Goal: Find specific page/section: Find specific page/section

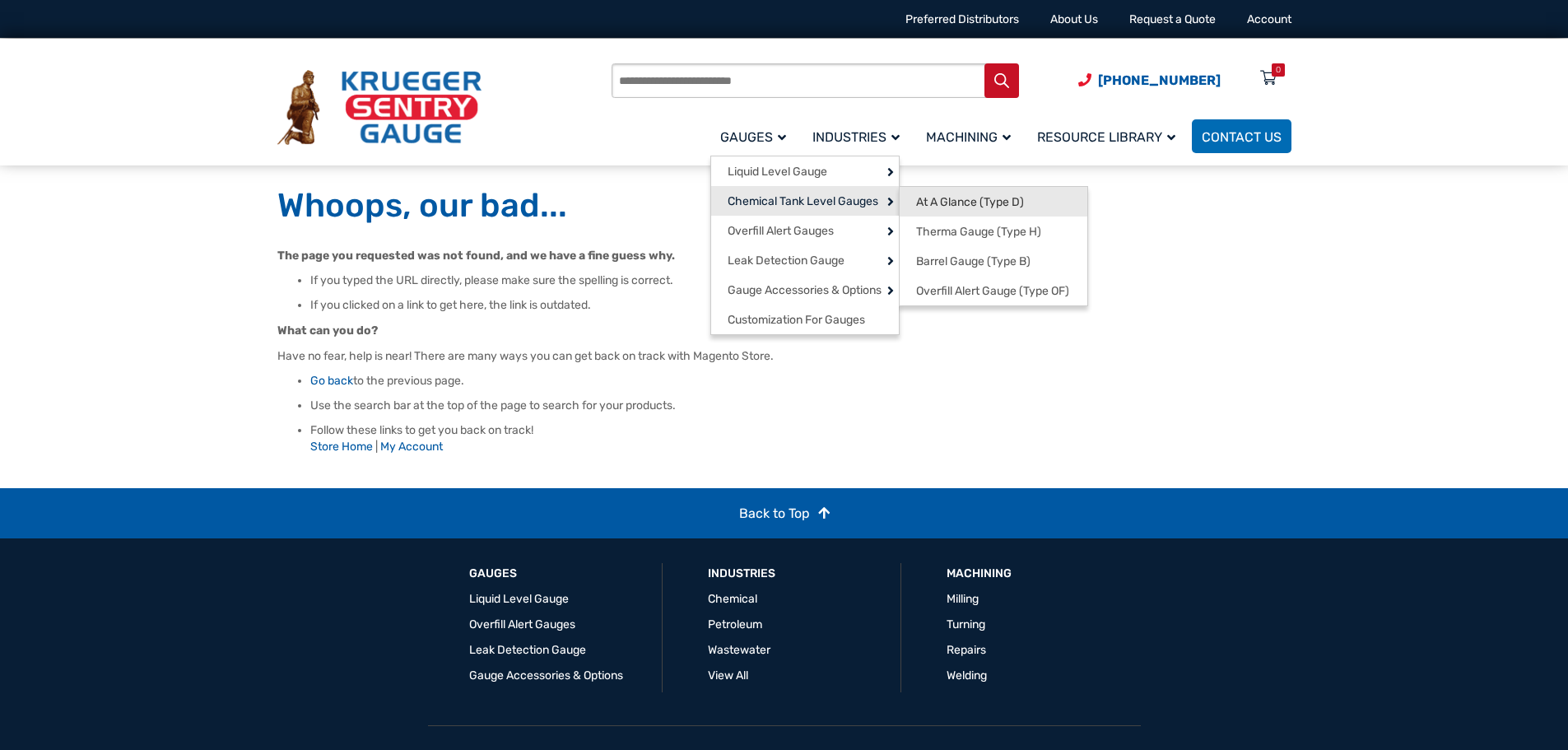
click at [1038, 193] on link "At A Glance (Type D)" at bounding box center [994, 202] width 188 height 30
